Goal: Check status: Check status

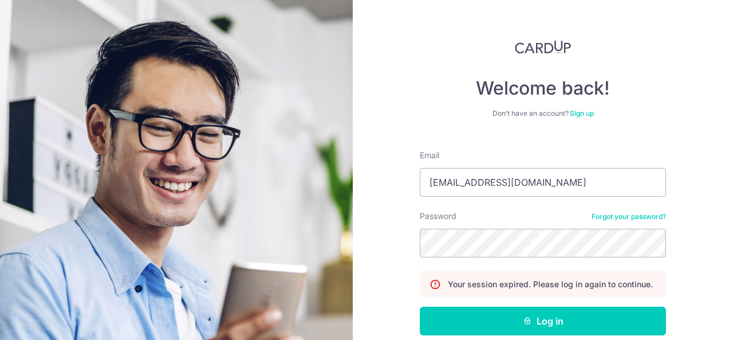
click at [420, 307] on button "Log in" at bounding box center [543, 321] width 246 height 29
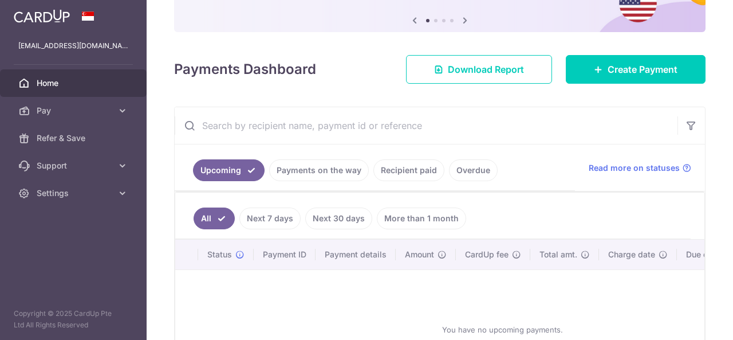
click at [342, 169] on link "Payments on the way" at bounding box center [319, 170] width 100 height 22
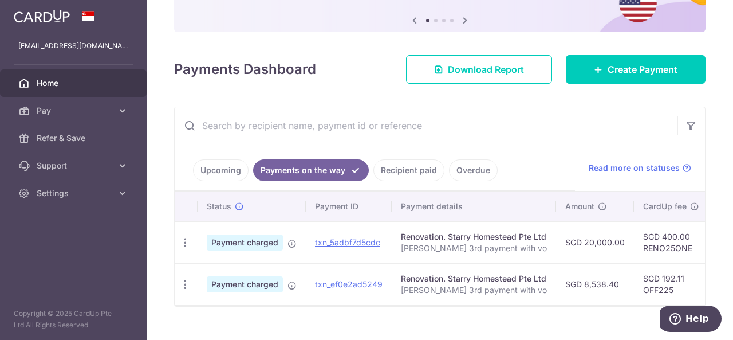
click at [406, 176] on link "Recipient paid" at bounding box center [409, 170] width 71 height 22
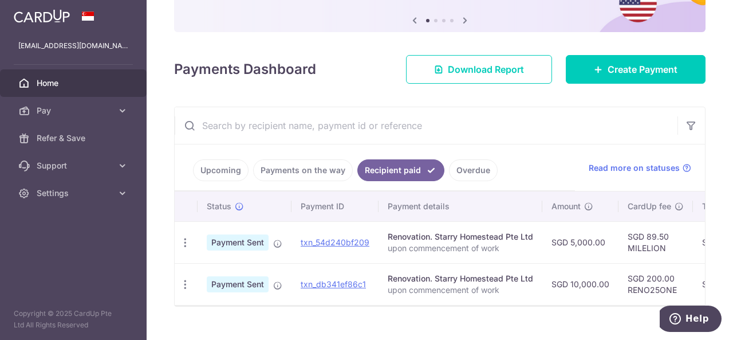
click at [344, 174] on link "Payments on the way" at bounding box center [303, 170] width 100 height 22
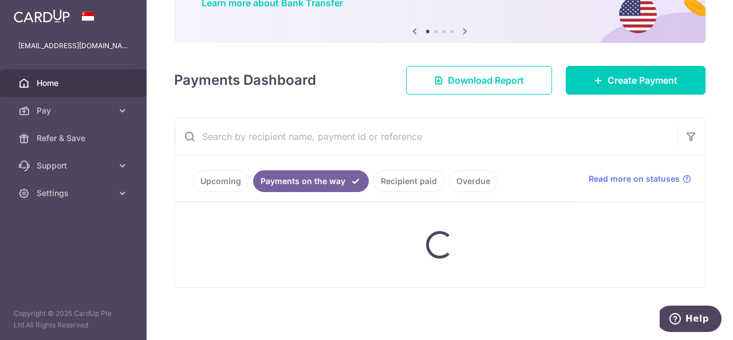
scroll to position [115, 0]
